Goal: Task Accomplishment & Management: Manage account settings

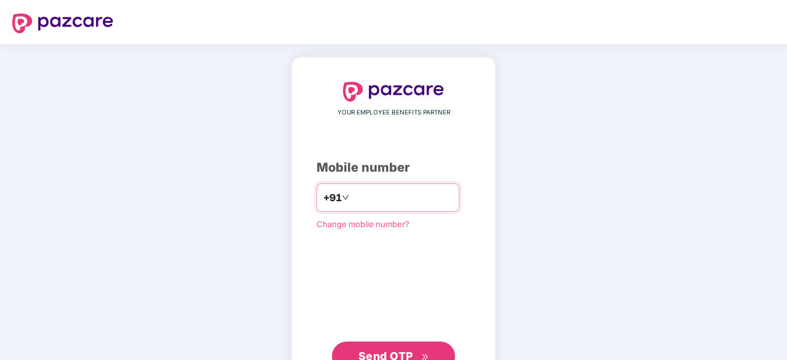
type input "**********"
click at [387, 352] on span "Send OTP" at bounding box center [385, 356] width 55 height 13
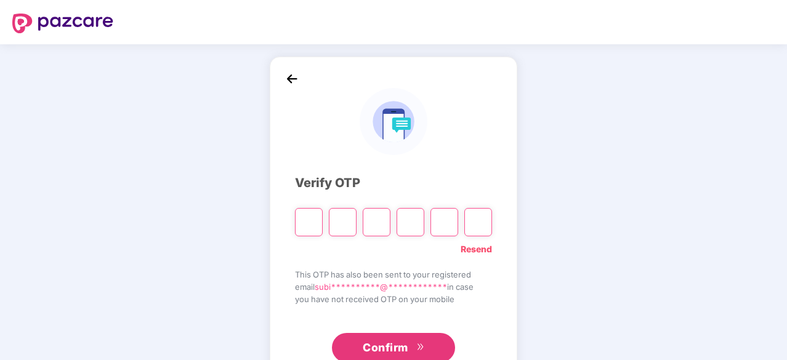
type input "*"
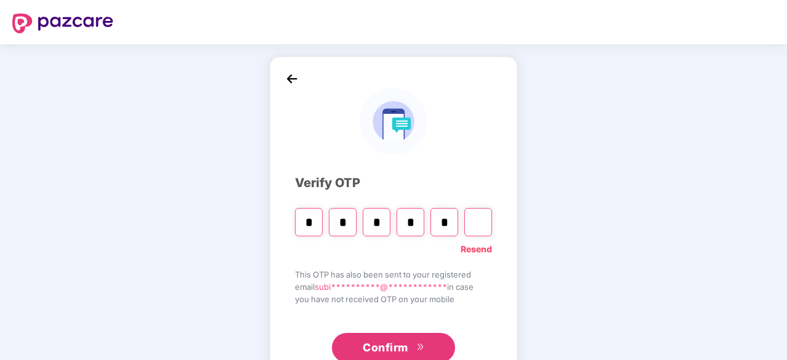
type input "*"
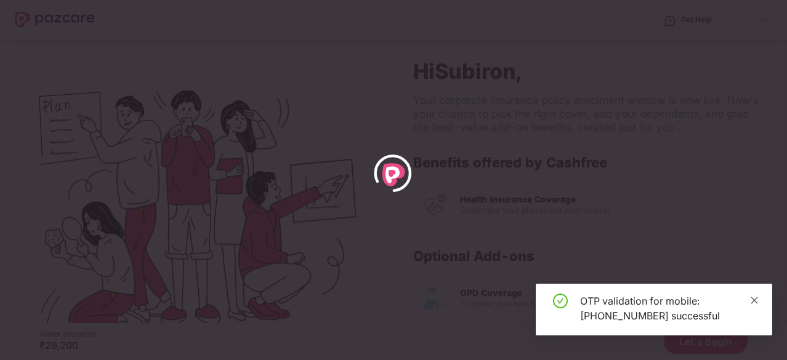
click at [755, 303] on icon "close" at bounding box center [754, 300] width 9 height 9
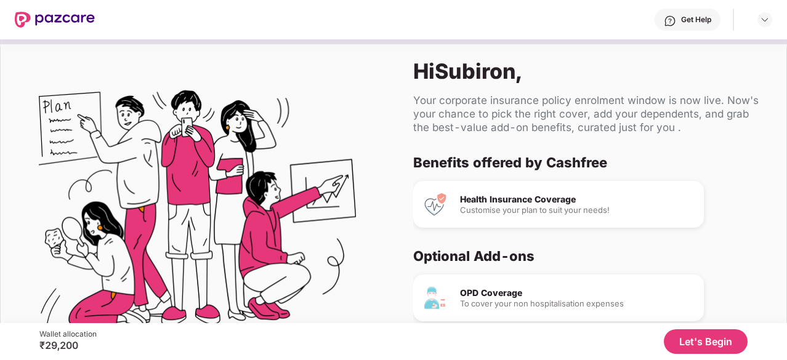
scroll to position [116, 0]
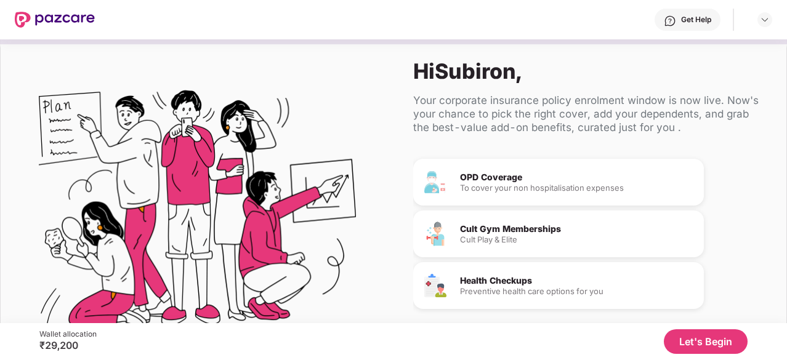
click at [728, 338] on button "Let's Begin" at bounding box center [706, 341] width 84 height 25
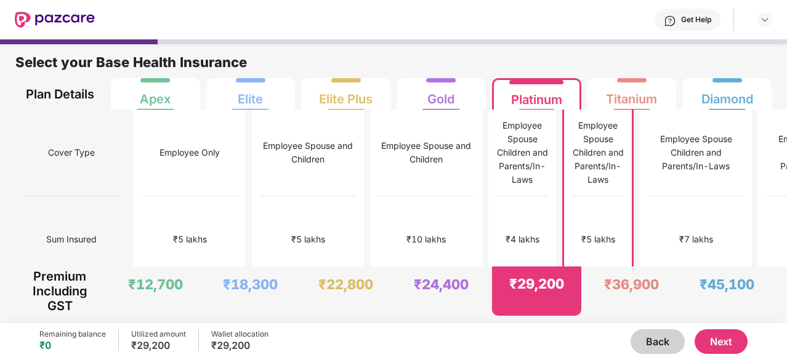
click at [714, 345] on button "Next" at bounding box center [721, 341] width 53 height 25
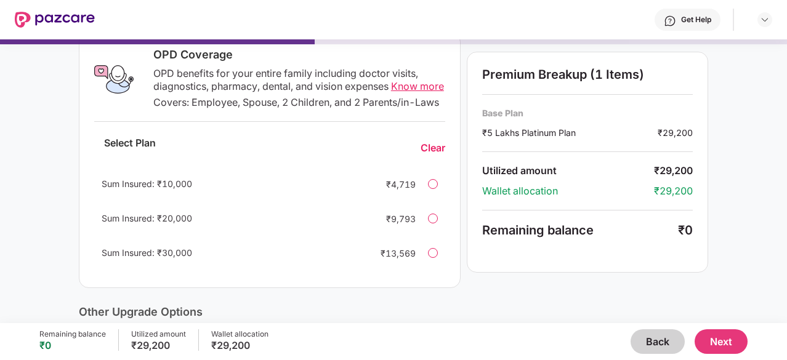
scroll to position [206, 0]
click at [431, 188] on div at bounding box center [433, 184] width 10 height 10
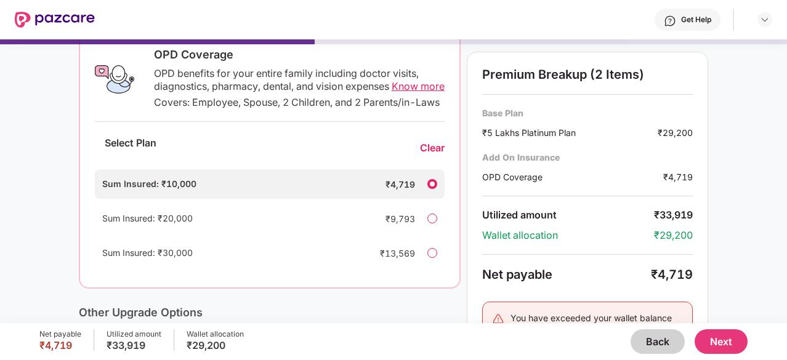
scroll to position [207, 0]
click at [431, 188] on div at bounding box center [432, 184] width 10 height 10
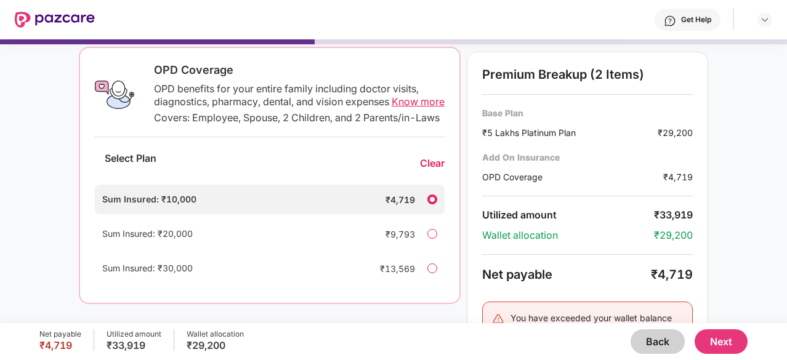
scroll to position [187, 0]
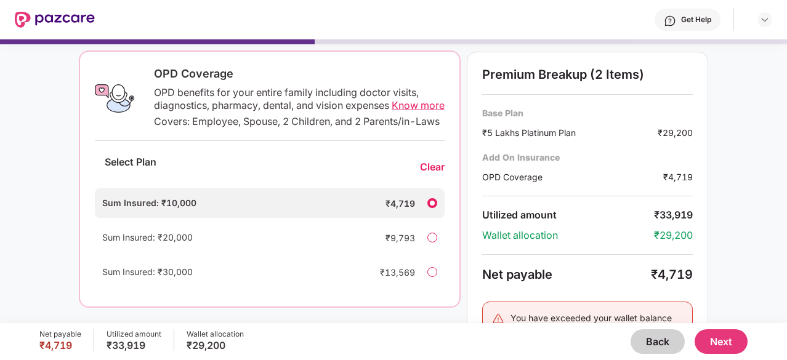
click at [435, 174] on div "Clear" at bounding box center [432, 167] width 25 height 13
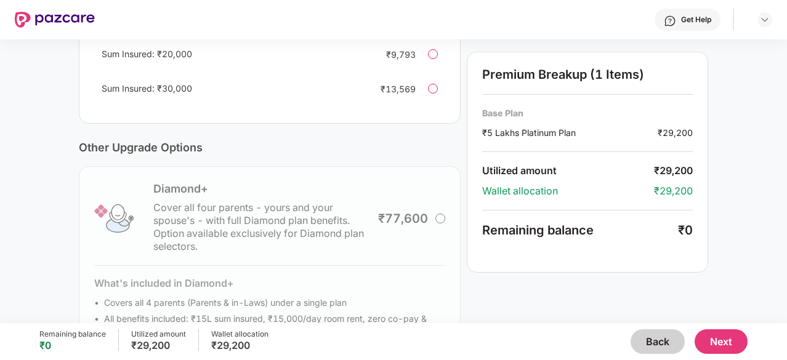
scroll to position [446, 0]
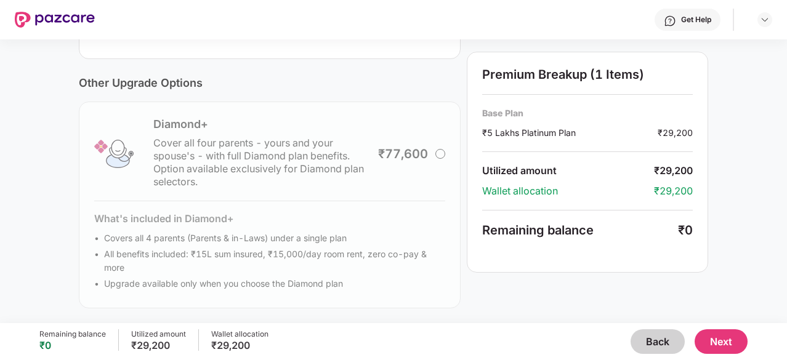
click at [706, 337] on button "Next" at bounding box center [721, 341] width 53 height 25
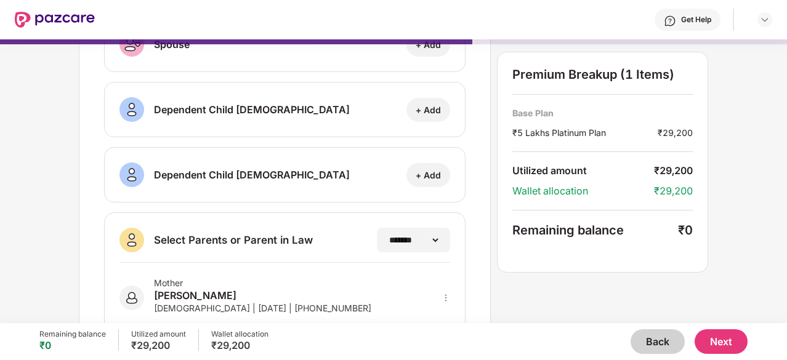
scroll to position [276, 0]
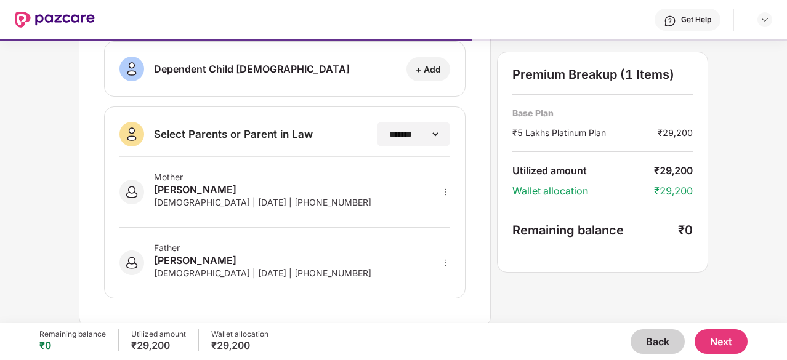
click at [323, 191] on div "Mother Sunanda Biswas Female | 15 Jan 1967 | +919007736653" at bounding box center [284, 192] width 331 height 71
click at [724, 349] on button "Next" at bounding box center [721, 341] width 53 height 25
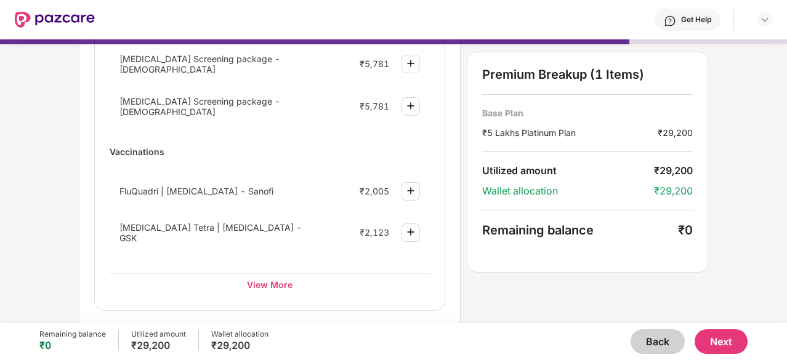
scroll to position [191, 0]
click at [271, 279] on div "View More" at bounding box center [270, 284] width 320 height 22
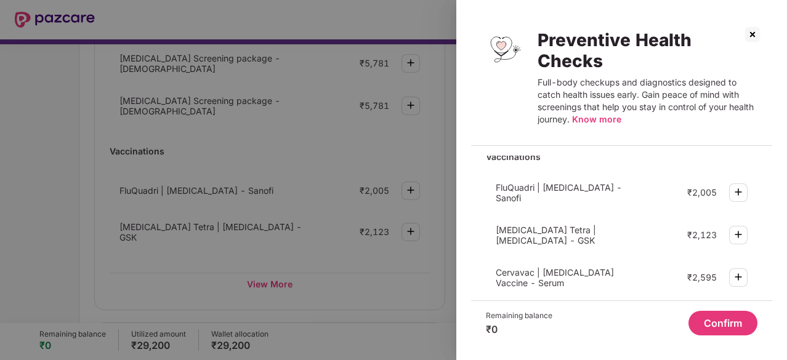
scroll to position [463, 0]
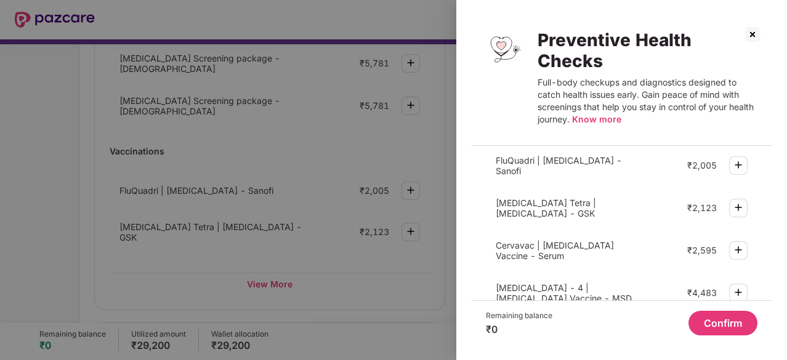
click at [751, 33] on img at bounding box center [753, 35] width 20 height 20
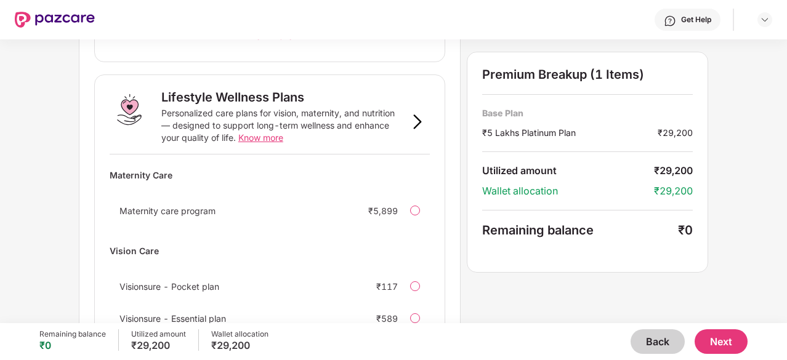
scroll to position [852, 0]
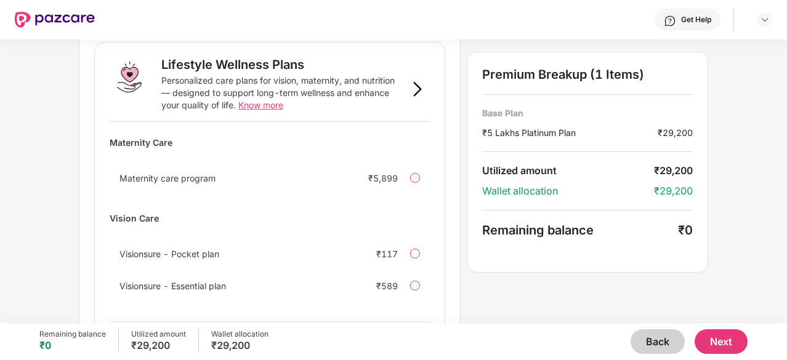
click at [733, 340] on button "Next" at bounding box center [721, 341] width 53 height 25
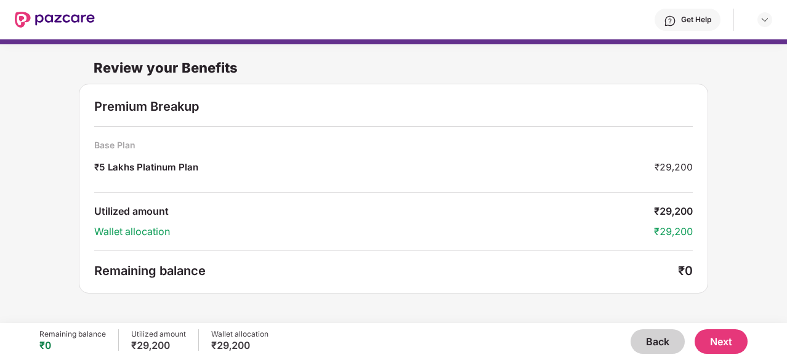
click at [717, 338] on button "Next" at bounding box center [721, 341] width 53 height 25
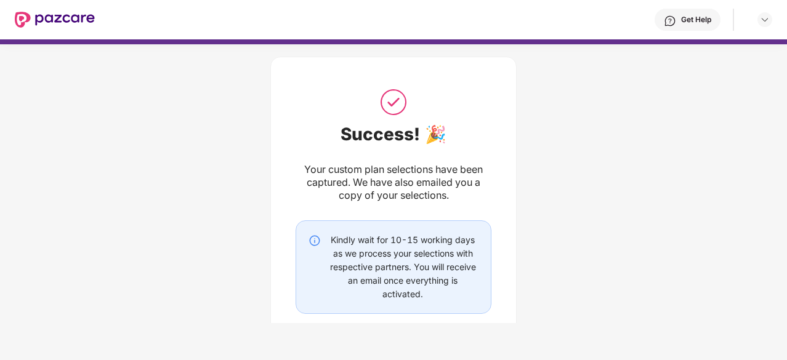
scroll to position [83, 0]
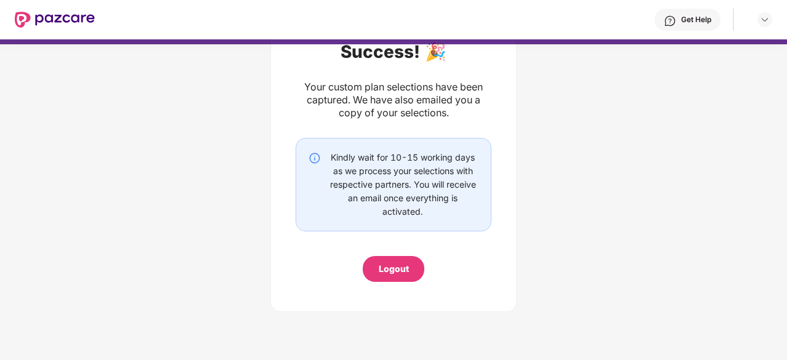
click at [396, 274] on div "Logout" at bounding box center [394, 269] width 30 height 14
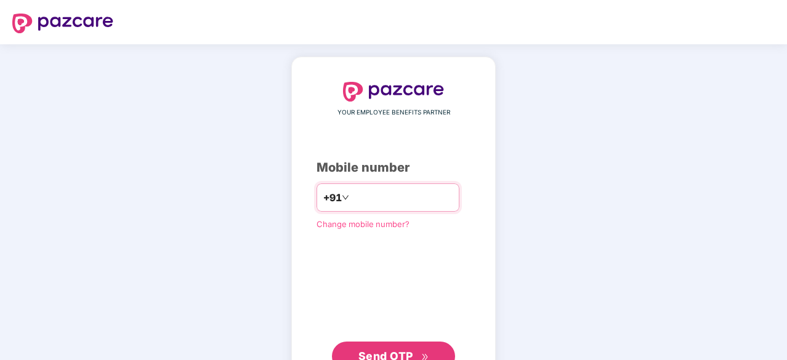
type input "**********"
click at [395, 345] on button "Send OTP" at bounding box center [393, 356] width 123 height 30
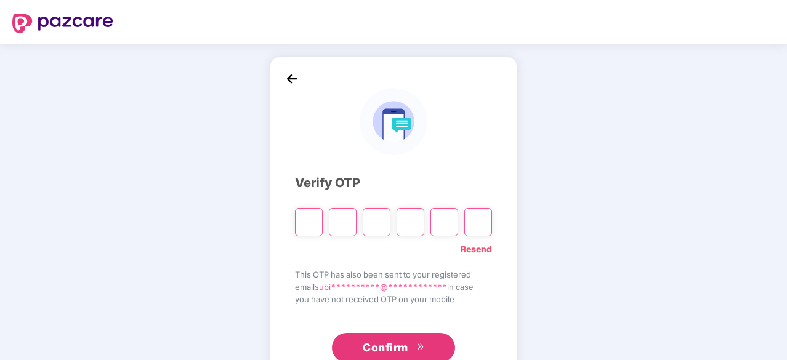
type input "*"
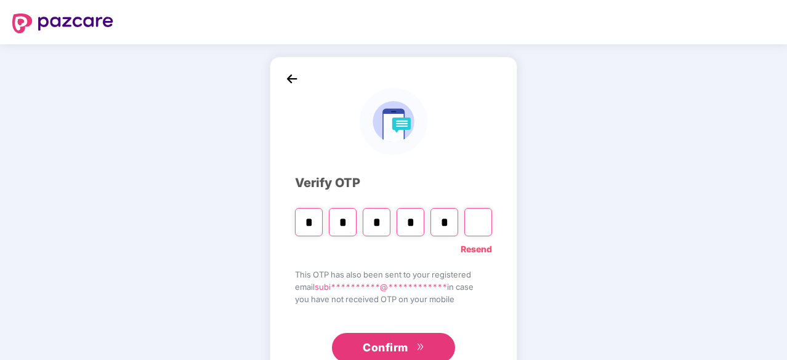
type input "*"
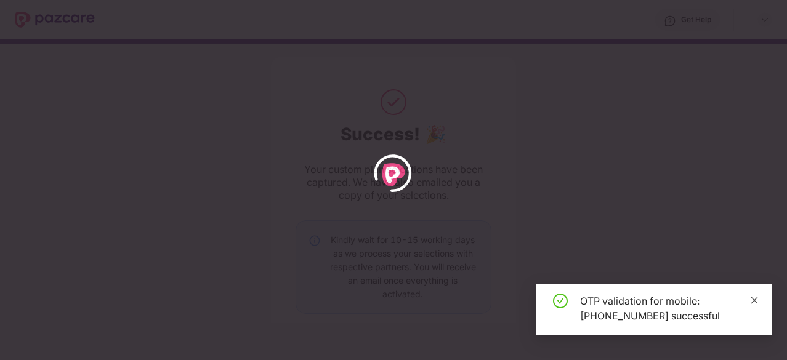
click at [757, 299] on icon "close" at bounding box center [754, 300] width 9 height 9
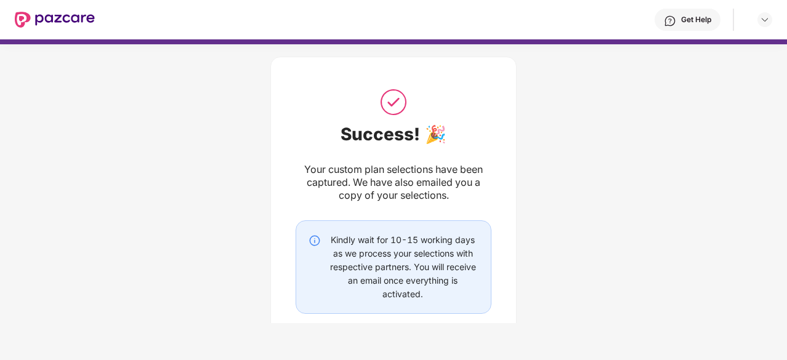
scroll to position [83, 0]
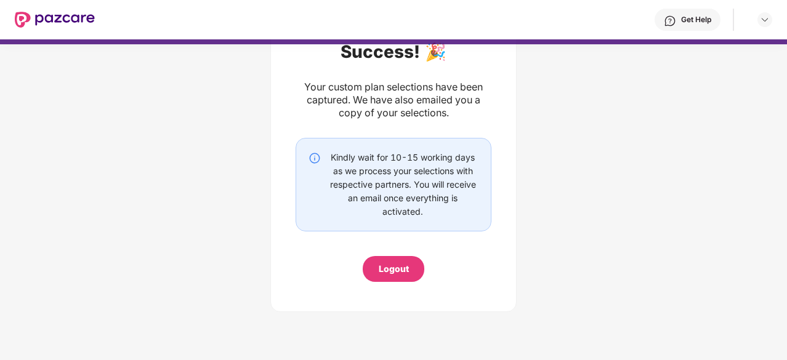
click at [401, 272] on div "Logout" at bounding box center [394, 269] width 30 height 14
